Goal: Information Seeking & Learning: Learn about a topic

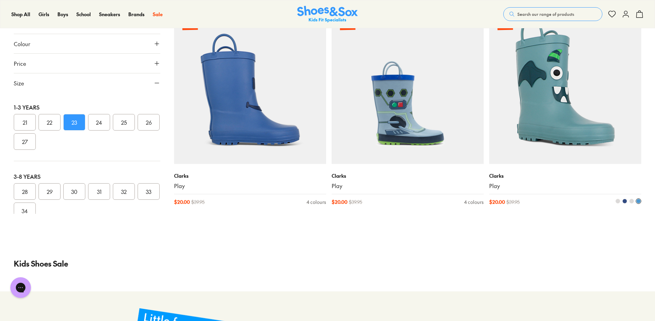
scroll to position [6400, 0]
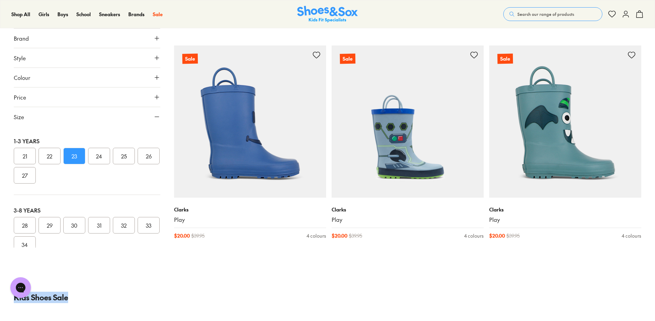
drag, startPoint x: 655, startPoint y: 303, endPoint x: 654, endPoint y: 260, distance: 43.4
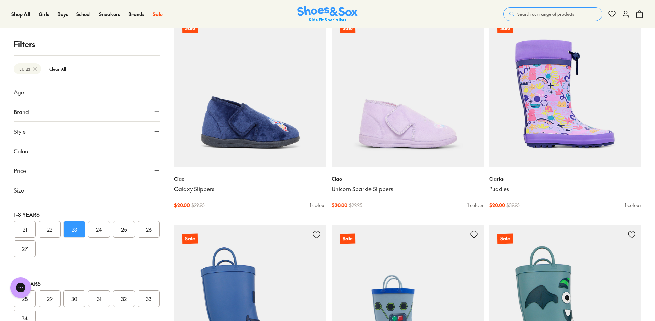
scroll to position [6160, 0]
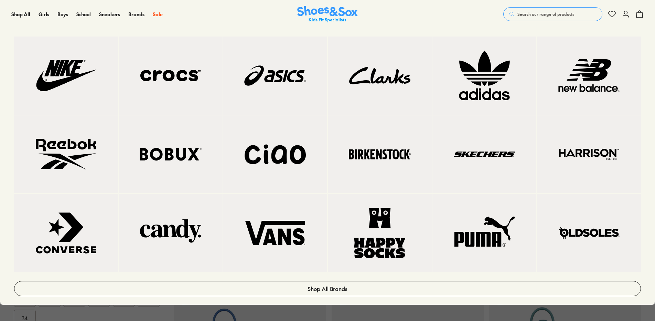
click at [276, 75] on img at bounding box center [275, 75] width 76 height 51
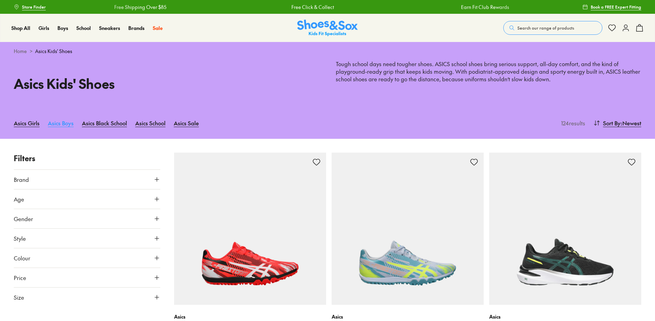
click at [55, 125] on link "Asics Boys" at bounding box center [61, 122] width 26 height 15
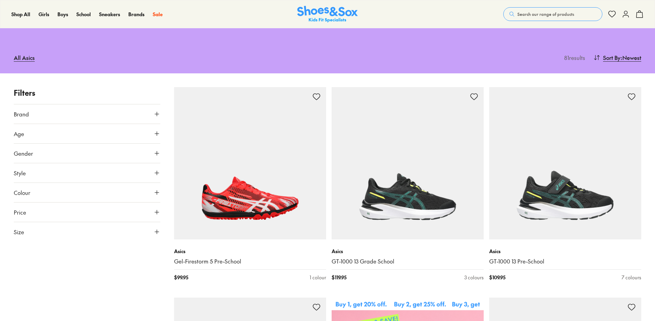
scroll to position [172, 0]
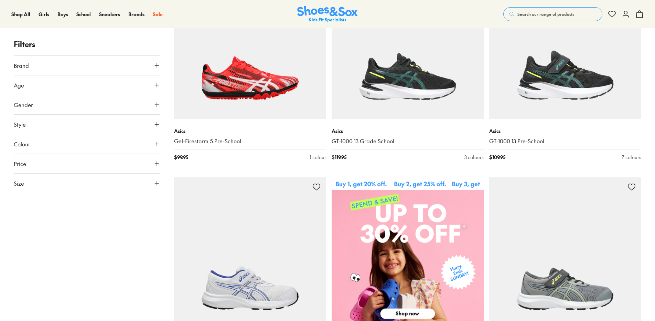
click at [156, 188] on button "Size" at bounding box center [87, 182] width 147 height 19
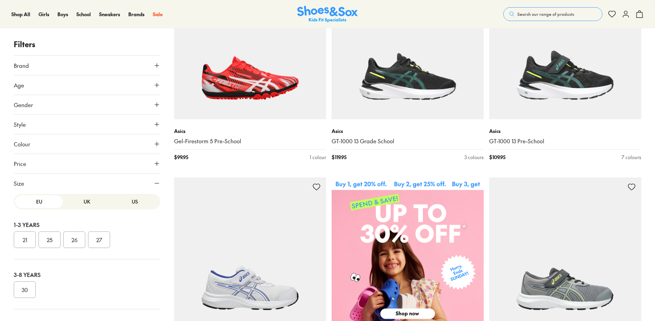
scroll to position [0, 0]
click at [81, 207] on button "UK" at bounding box center [87, 203] width 48 height 13
click at [73, 290] on button "07" at bounding box center [74, 291] width 22 height 17
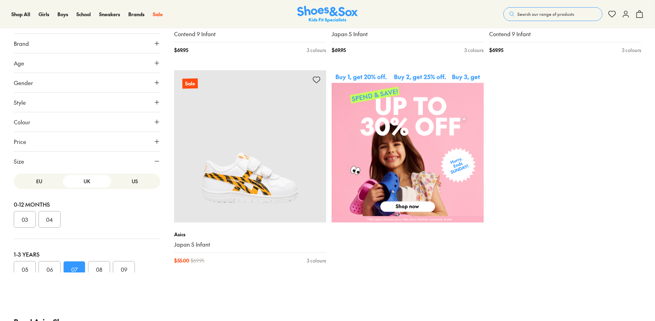
scroll to position [280, 0]
click at [36, 179] on button "EU" at bounding box center [39, 180] width 48 height 13
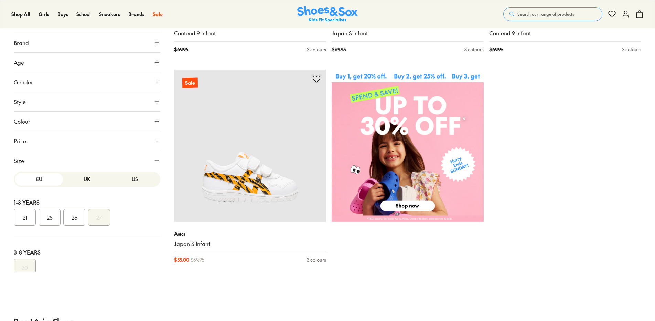
scroll to position [0, 0]
click at [126, 183] on button "US" at bounding box center [135, 180] width 48 height 13
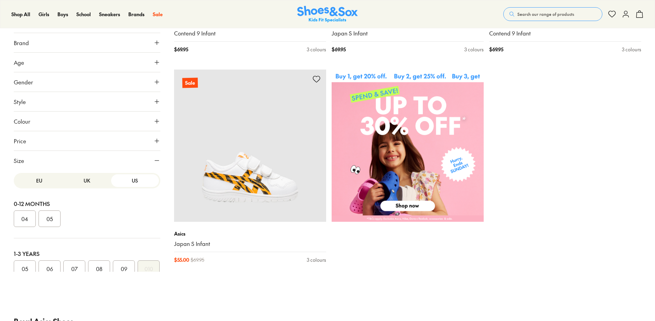
click at [86, 182] on button "UK" at bounding box center [87, 180] width 48 height 13
click at [126, 179] on button "US" at bounding box center [135, 180] width 48 height 13
click at [71, 266] on button "07" at bounding box center [74, 268] width 22 height 17
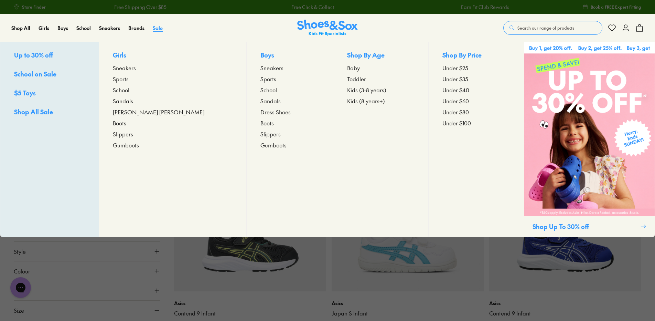
click at [157, 28] on span "Sale" at bounding box center [158, 27] width 10 height 7
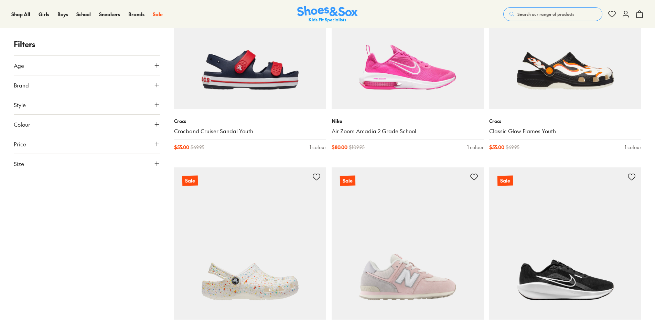
scroll to position [1721, 0]
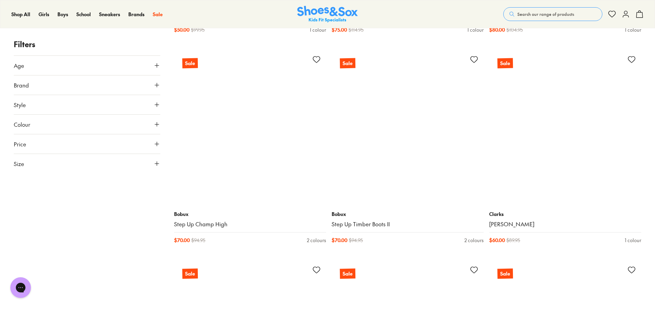
scroll to position [4921, 0]
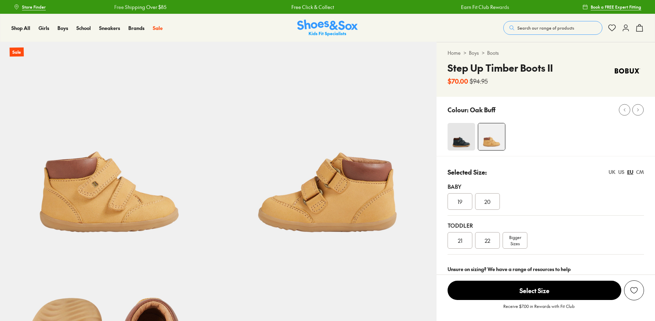
select select "*"
